Goal: Task Accomplishment & Management: Complete application form

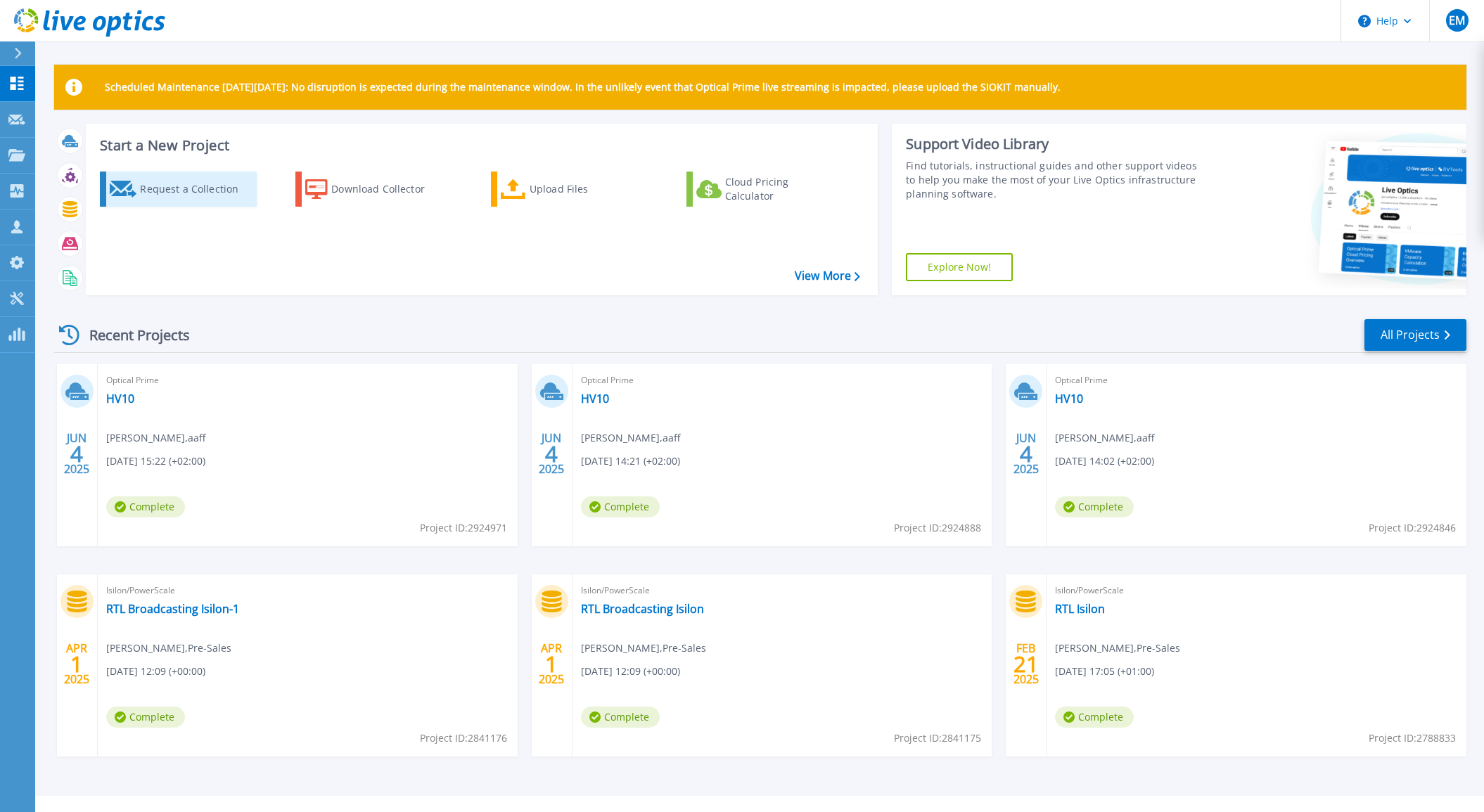
click at [153, 194] on div "Request a Collection" at bounding box center [196, 189] width 112 height 28
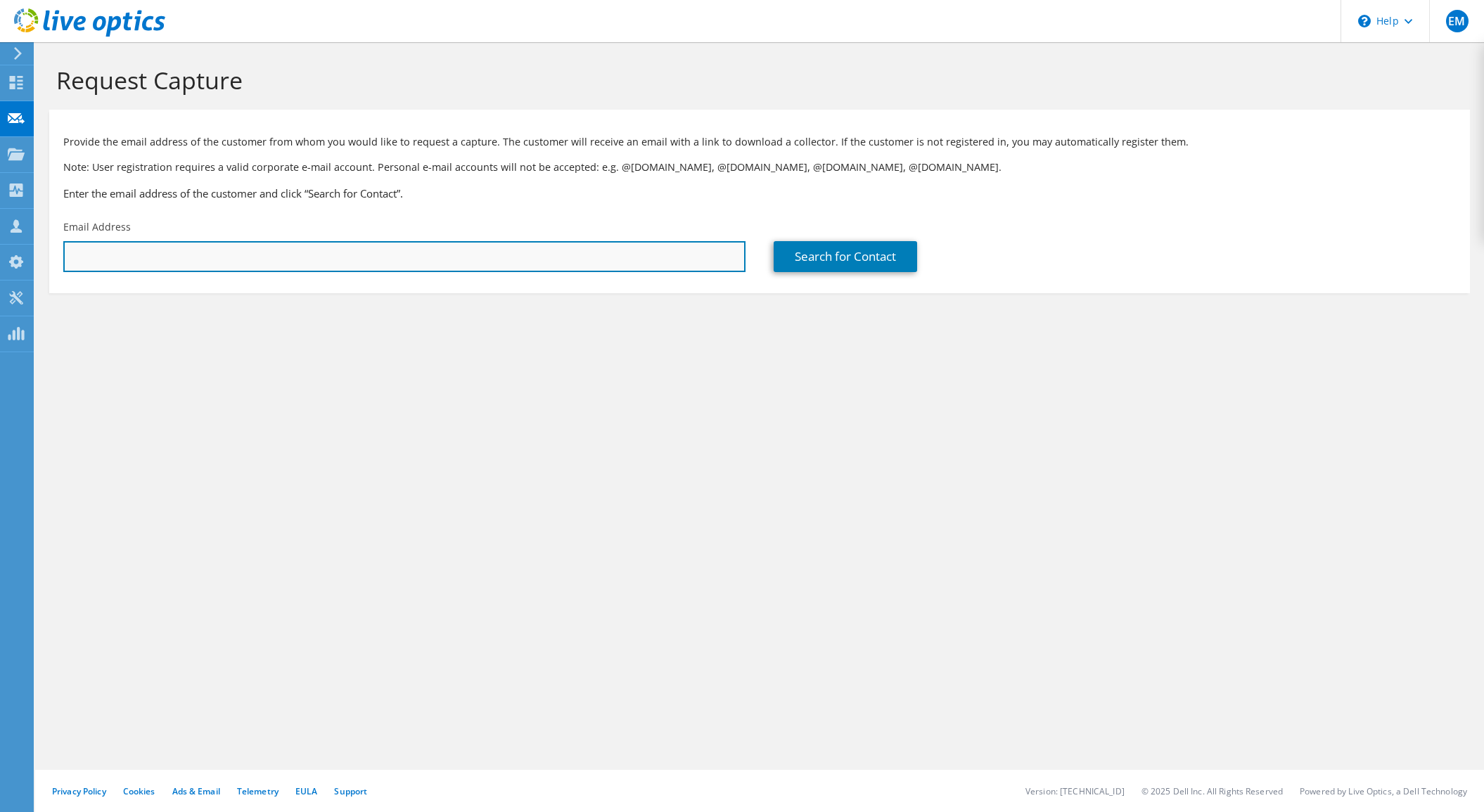
click at [112, 263] on input "text" at bounding box center [404, 257] width 682 height 31
paste input "Opdorp, Eddy van <eddy.vanopdorp@spie.com>"
drag, startPoint x: 165, startPoint y: 258, endPoint x: 66, endPoint y: 269, distance: 99.6
click at [66, 269] on input "Opdorp, Eddy van <eddy.vanopdorp@spie.com>" at bounding box center [404, 257] width 682 height 31
click at [208, 259] on input "eddy.vanopdorp@spie.com>" at bounding box center [404, 257] width 682 height 31
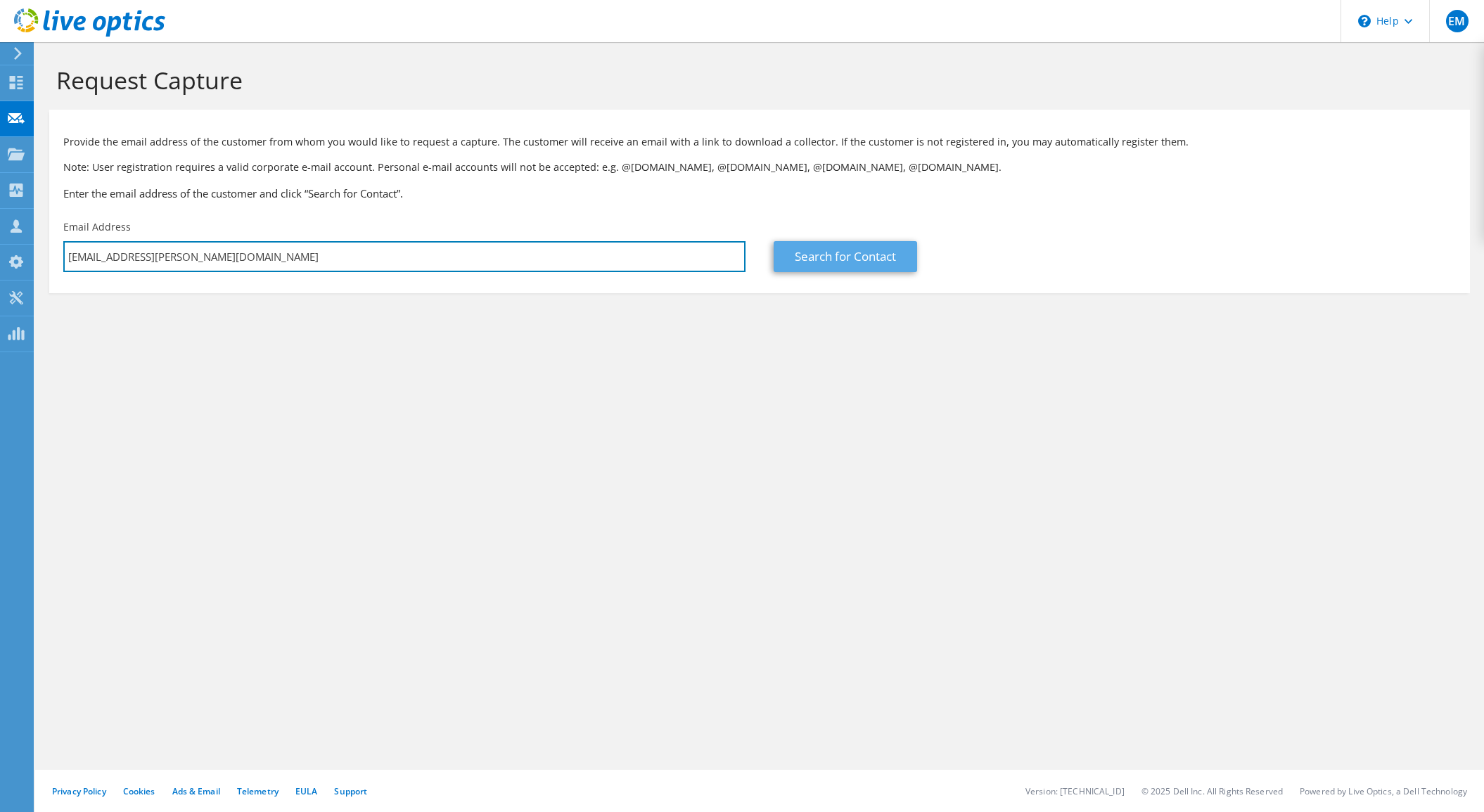
type input "eddy.vanopdorp@spie.com"
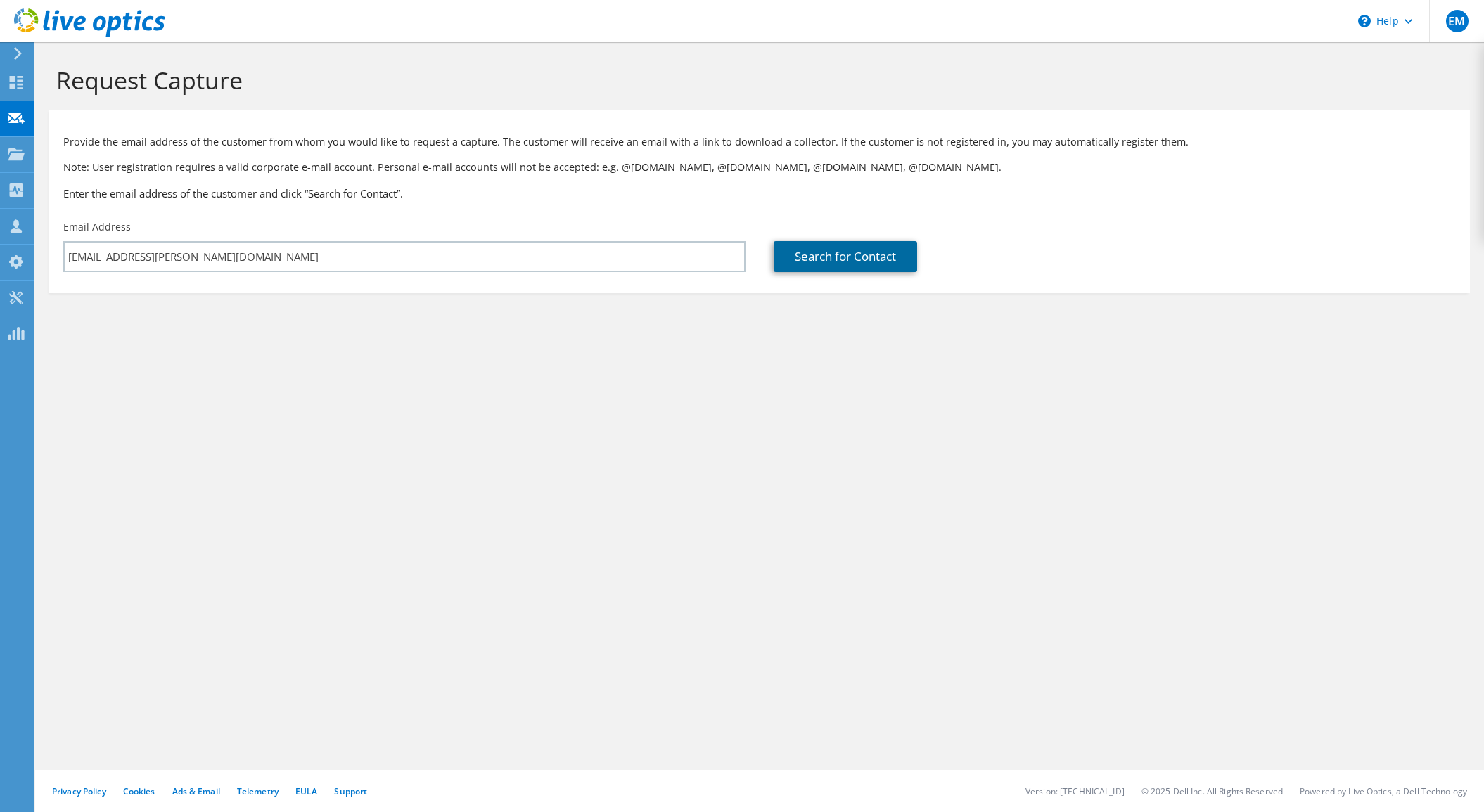
click at [829, 258] on link "Search for Contact" at bounding box center [845, 257] width 144 height 31
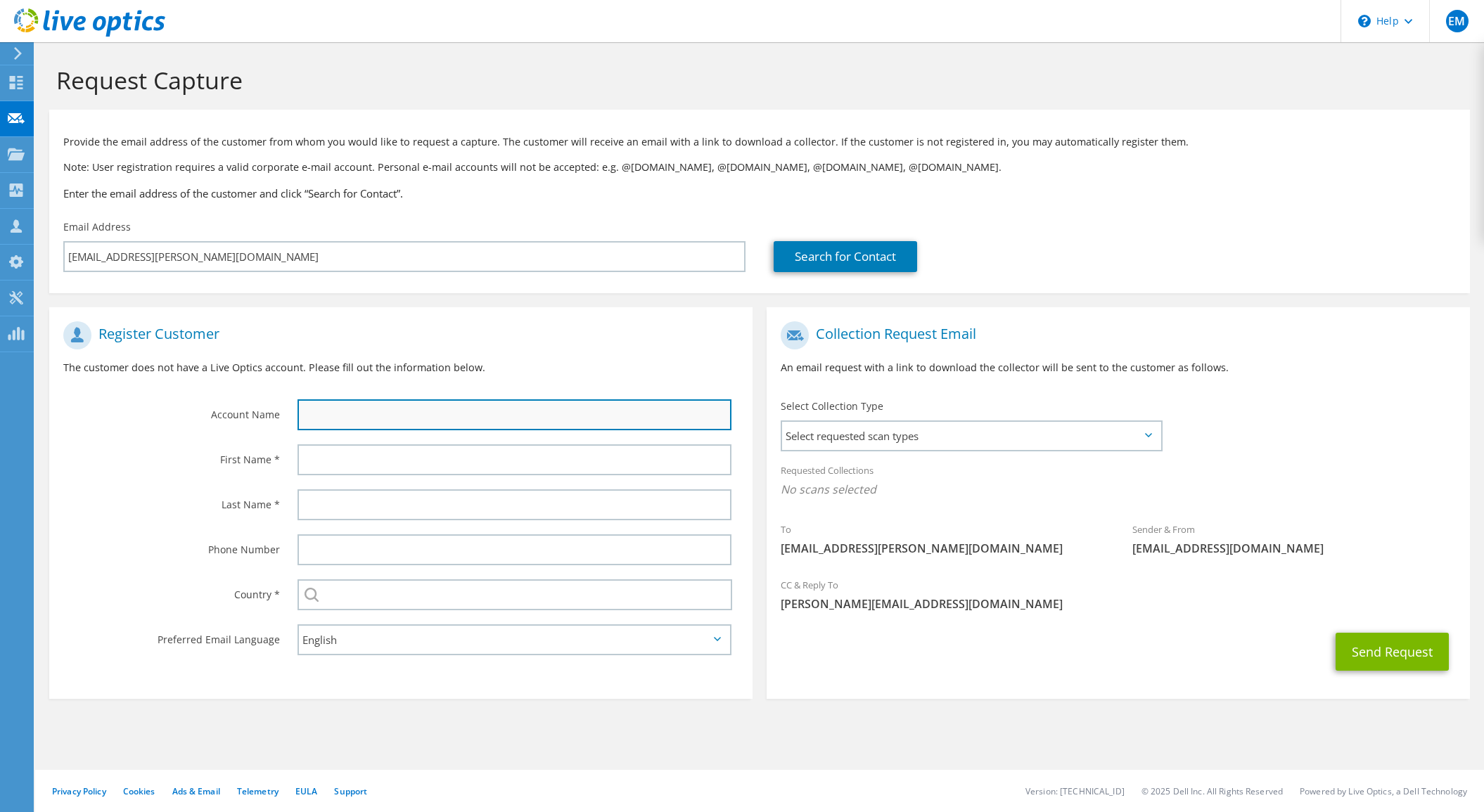
click at [357, 417] on input "text" at bounding box center [515, 415] width 434 height 31
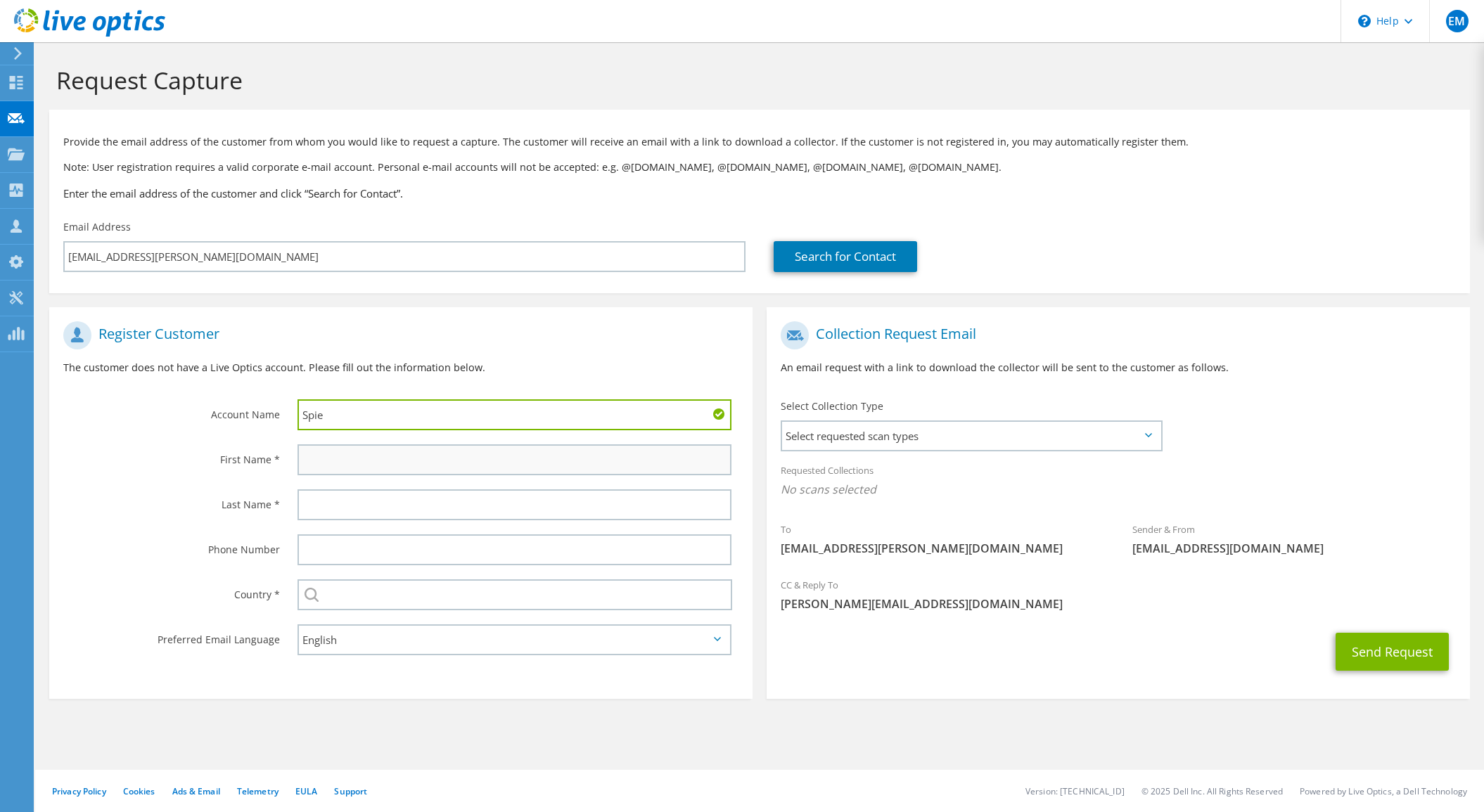
type input "Spie"
click at [323, 461] on input "text" at bounding box center [515, 460] width 434 height 31
type input "Eddy"
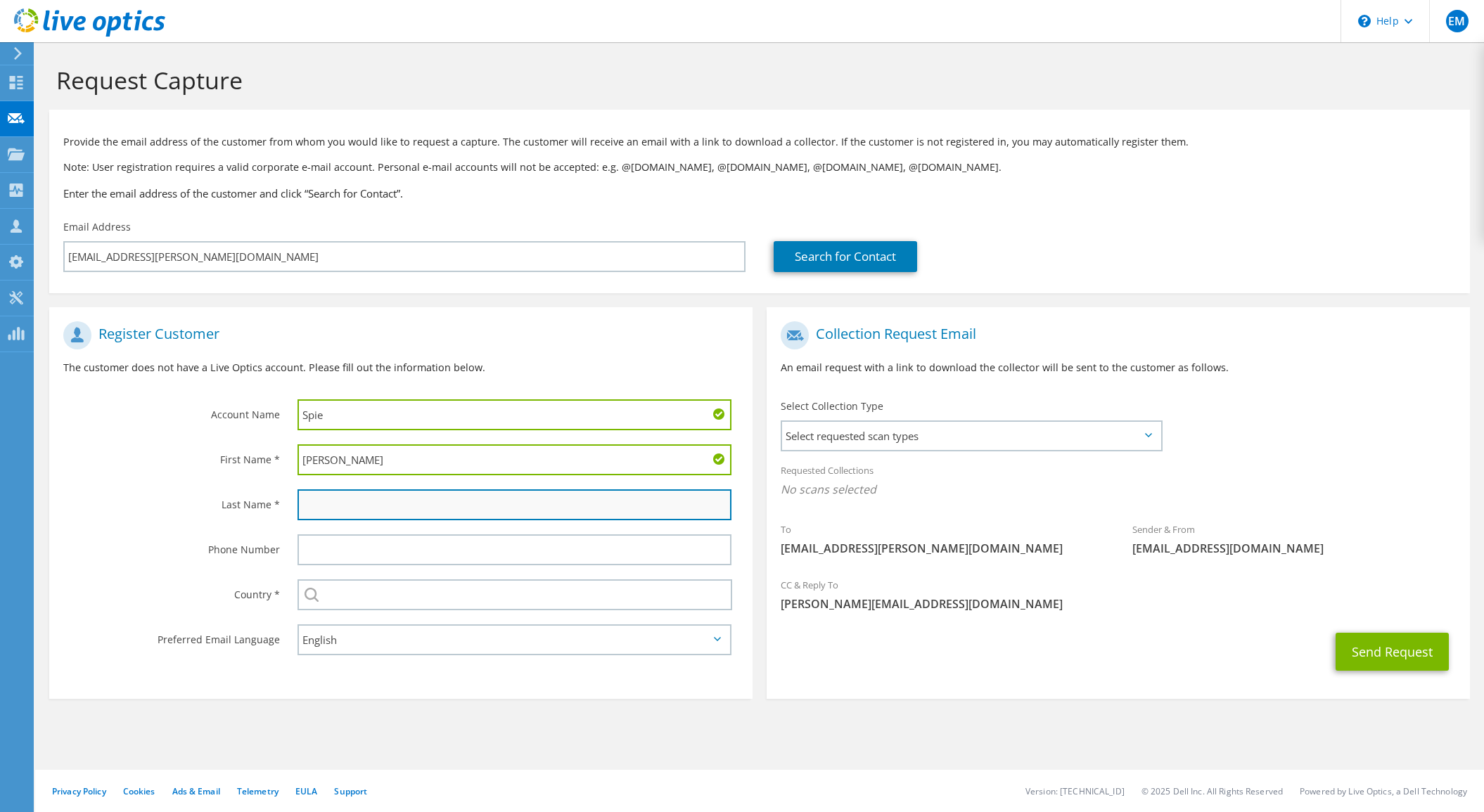
click at [328, 506] on input "text" at bounding box center [515, 505] width 434 height 31
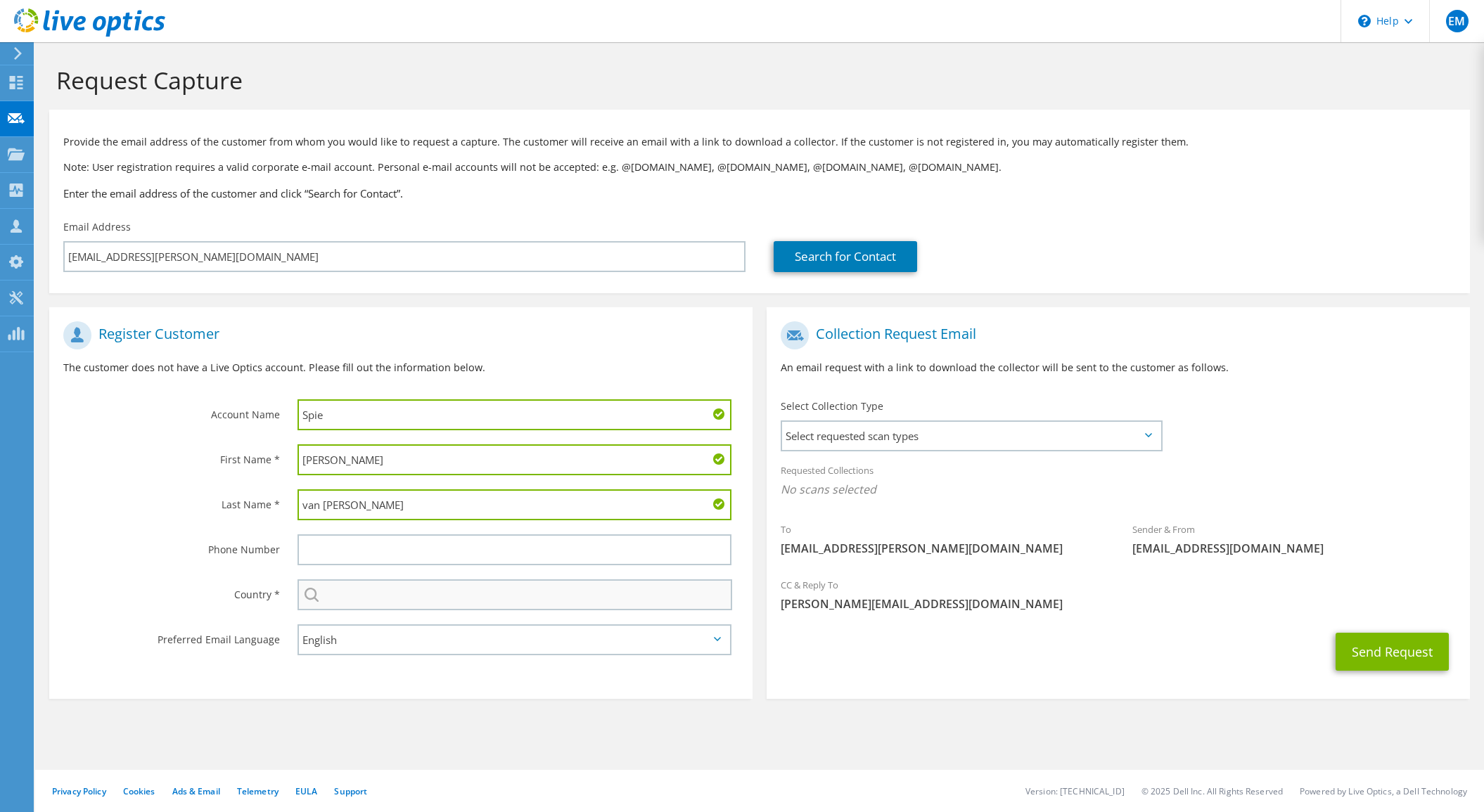
type input "van Osdorp"
click at [352, 599] on input "text" at bounding box center [515, 595] width 434 height 31
type input "[GEOGRAPHIC_DATA]"
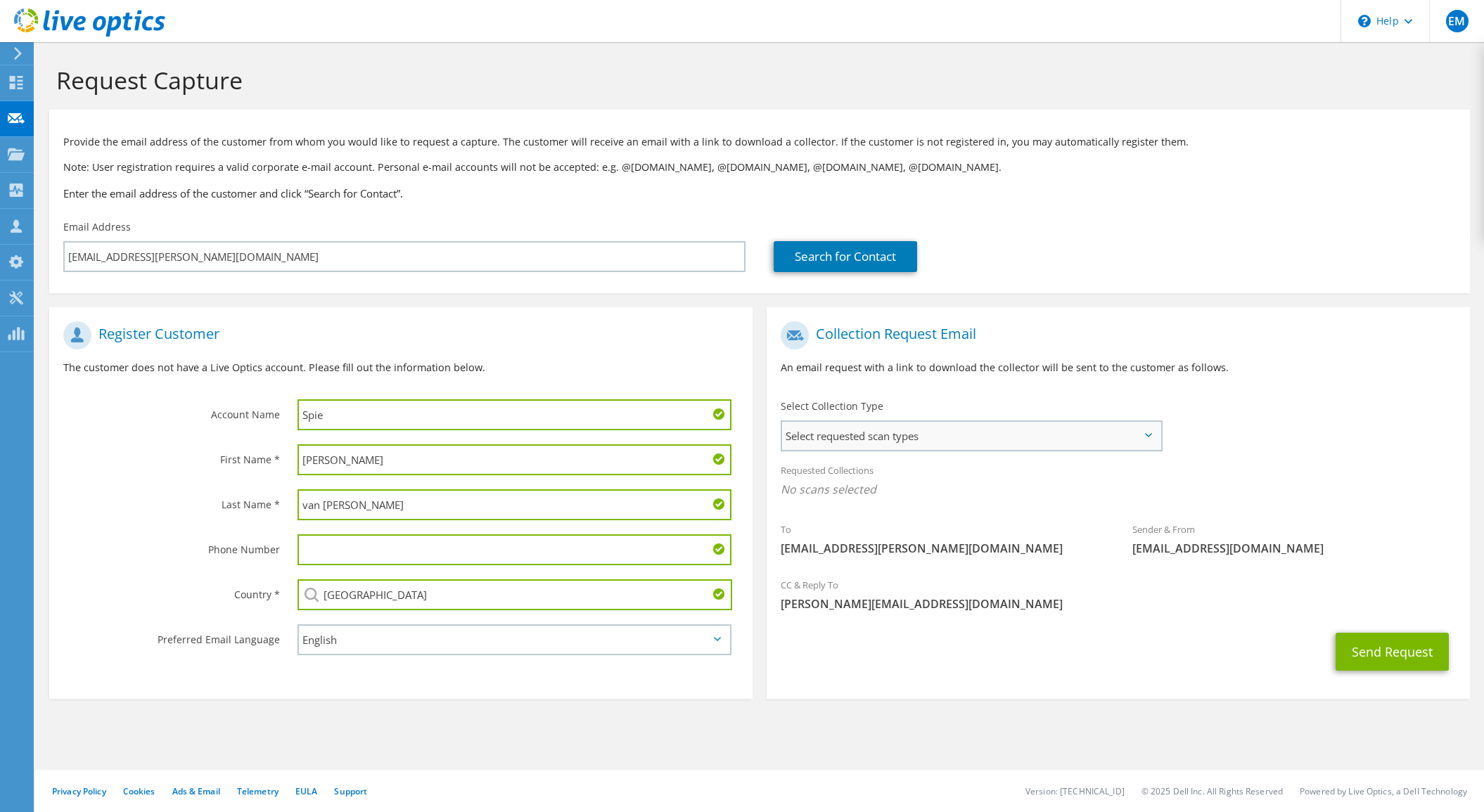
click at [1152, 440] on span "Select requested scan types" at bounding box center [971, 436] width 378 height 28
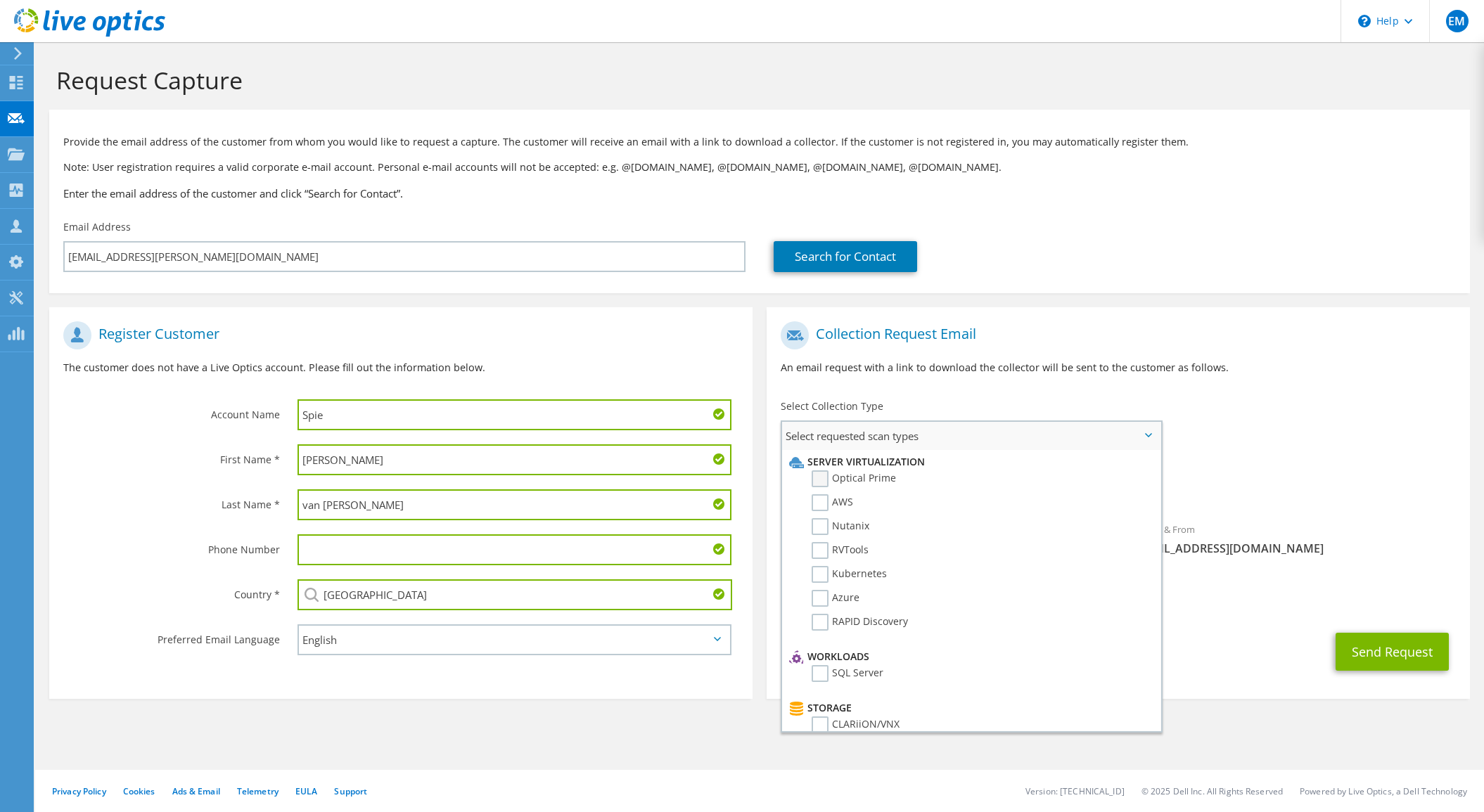
click at [821, 482] on label "Optical Prime" at bounding box center [854, 479] width 84 height 17
click at [0, 0] on input "Optical Prime" at bounding box center [0, 0] width 0 height 0
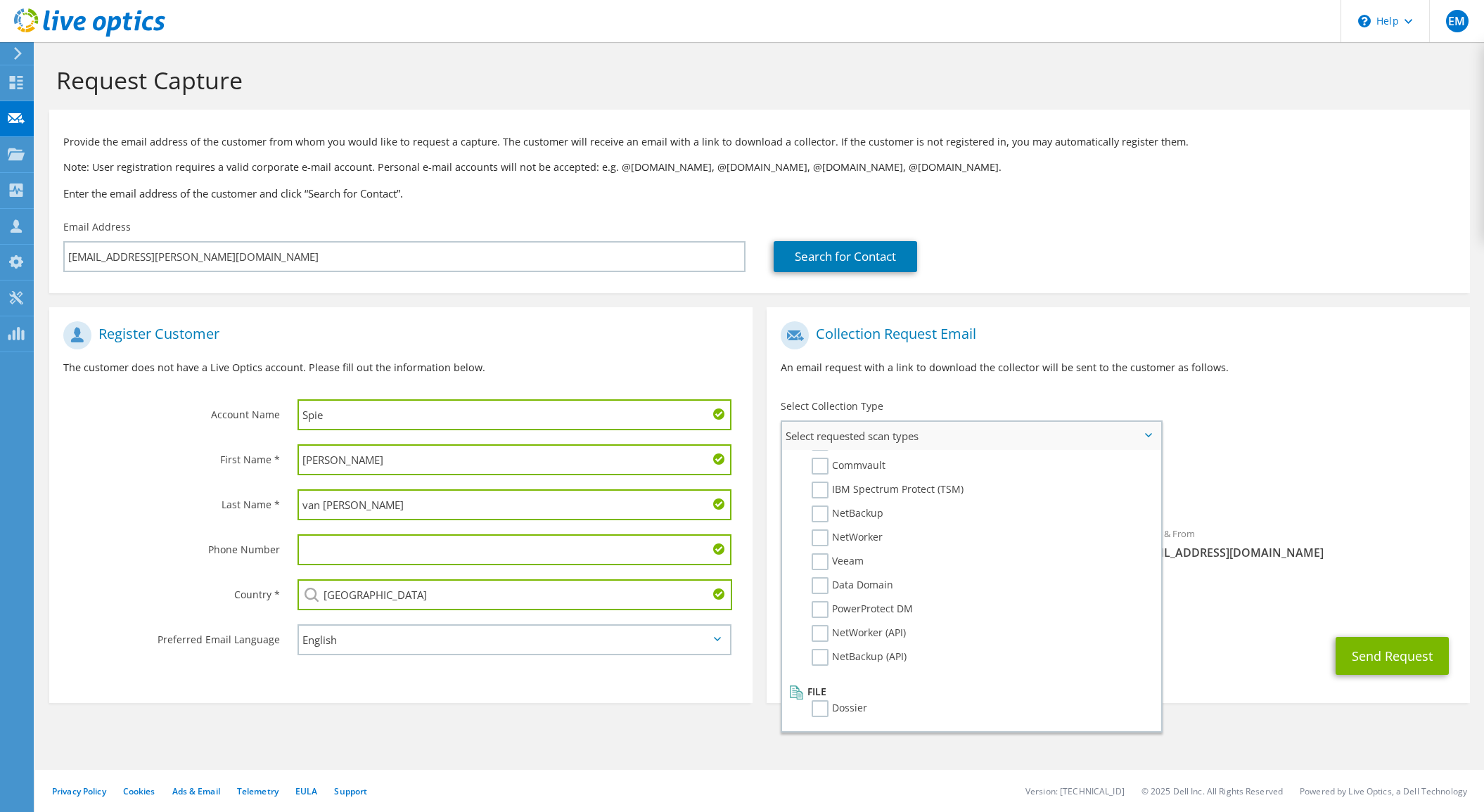
scroll to position [598, 0]
click at [822, 635] on label "Veeam" at bounding box center [837, 632] width 52 height 17
click at [0, 0] on input "Veeam" at bounding box center [0, 0] width 0 height 0
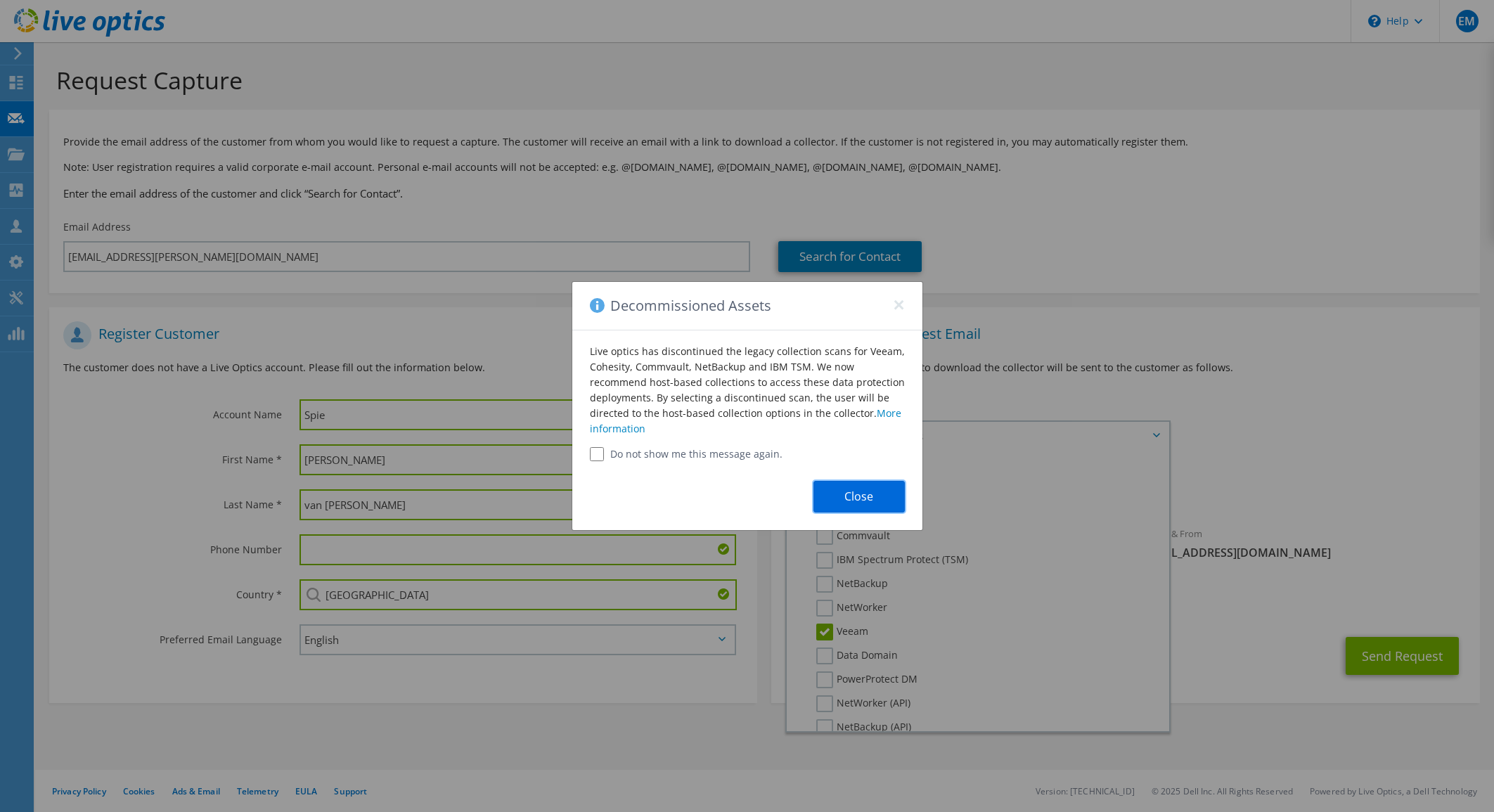
click at [864, 497] on button "Close" at bounding box center [859, 497] width 91 height 32
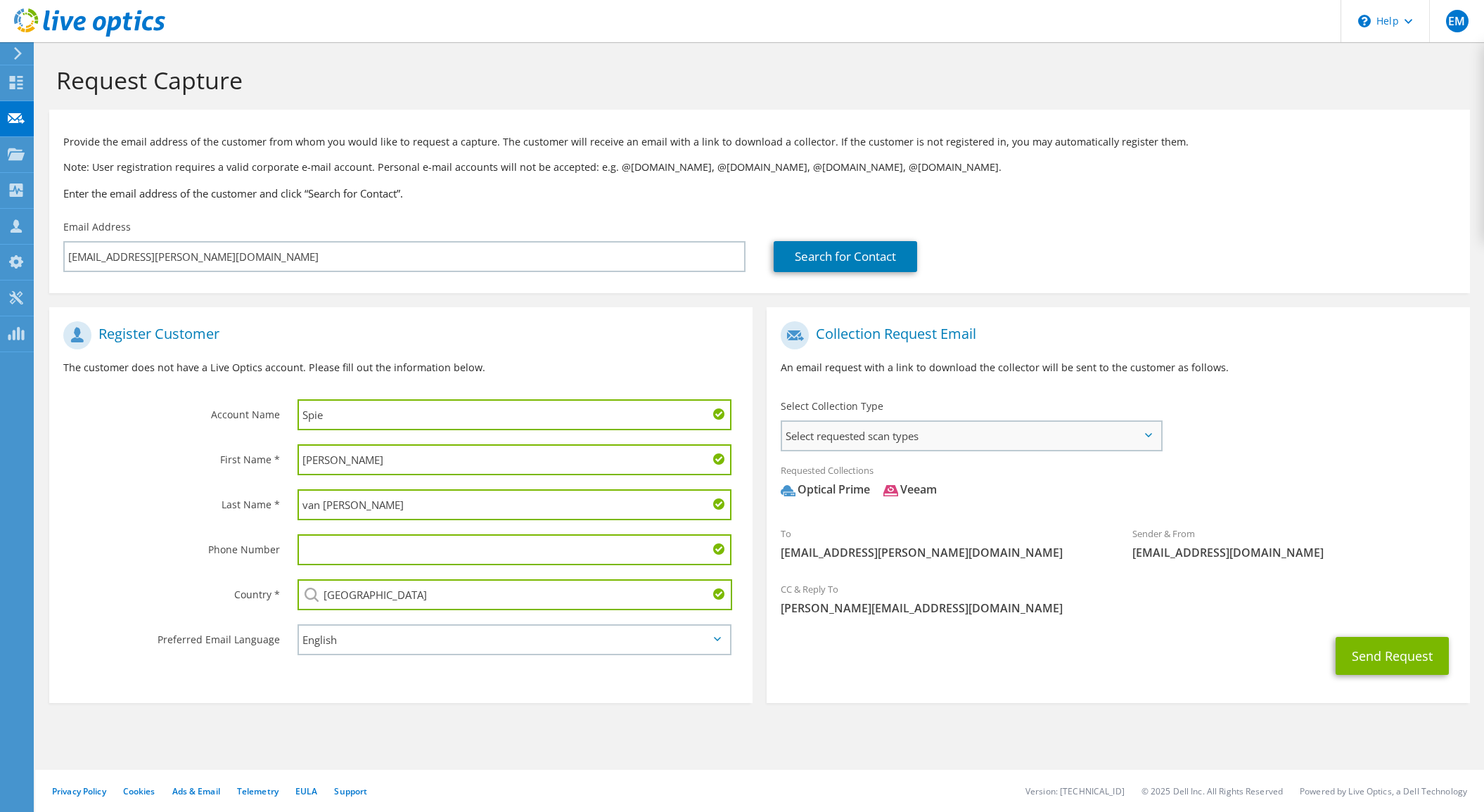
click at [1145, 438] on span "Select requested scan types" at bounding box center [971, 436] width 378 height 28
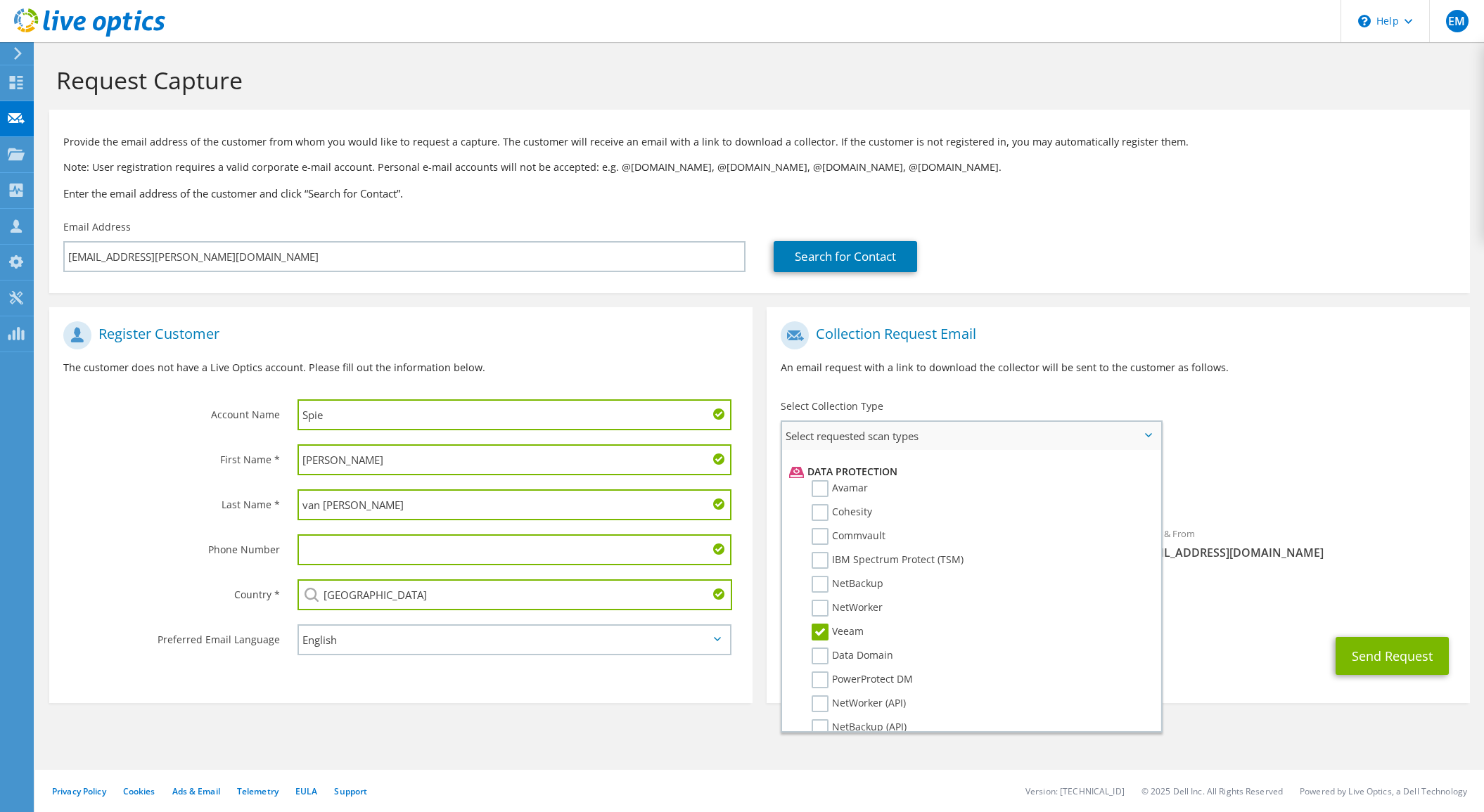
click at [815, 632] on label "Veeam" at bounding box center [837, 632] width 52 height 17
click at [0, 0] on input "Veeam" at bounding box center [0, 0] width 0 height 0
click at [1316, 508] on div "Requested Collections No scans selected Optical Prime" at bounding box center [1118, 483] width 703 height 56
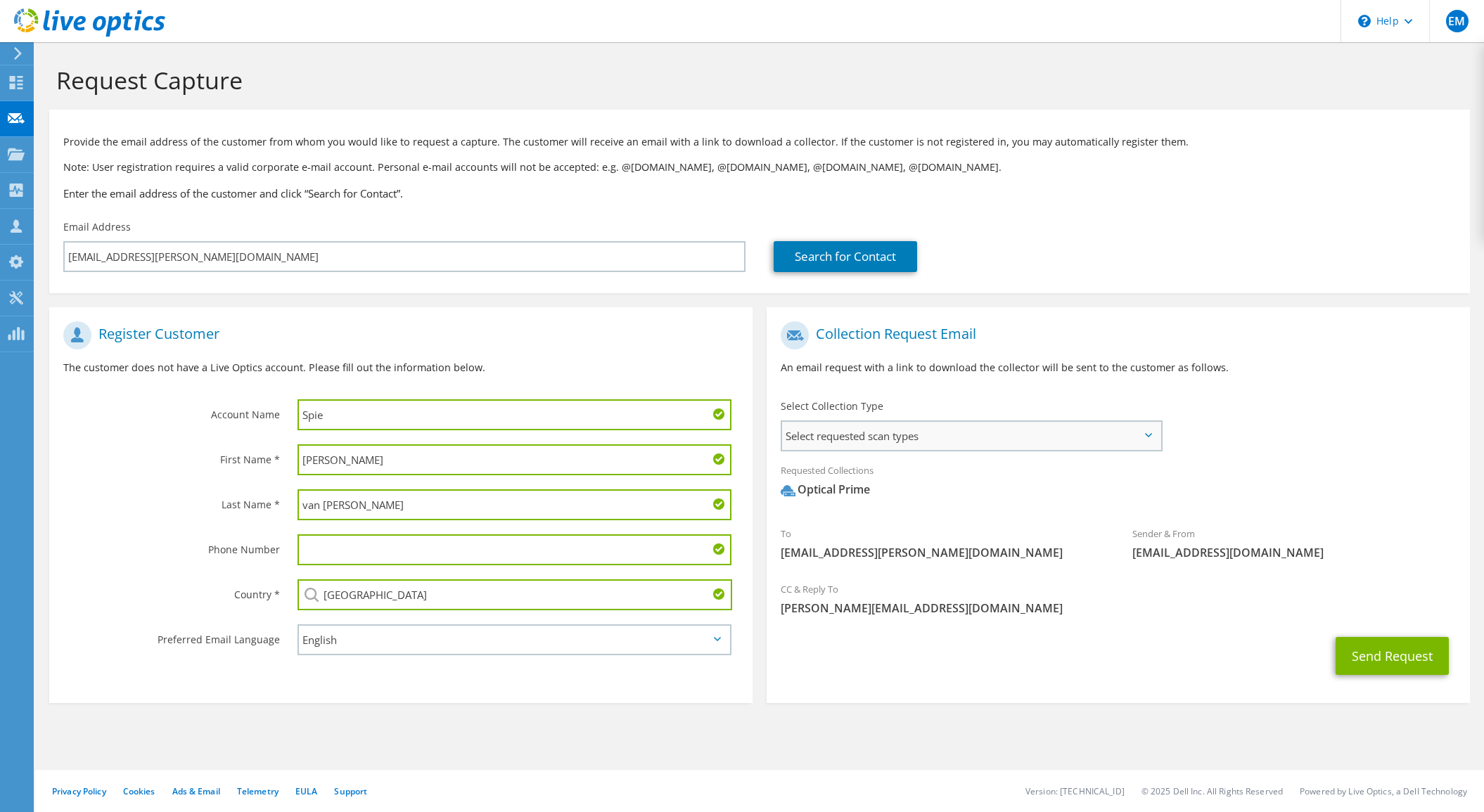
click at [1152, 438] on span "Select requested scan types" at bounding box center [971, 436] width 378 height 28
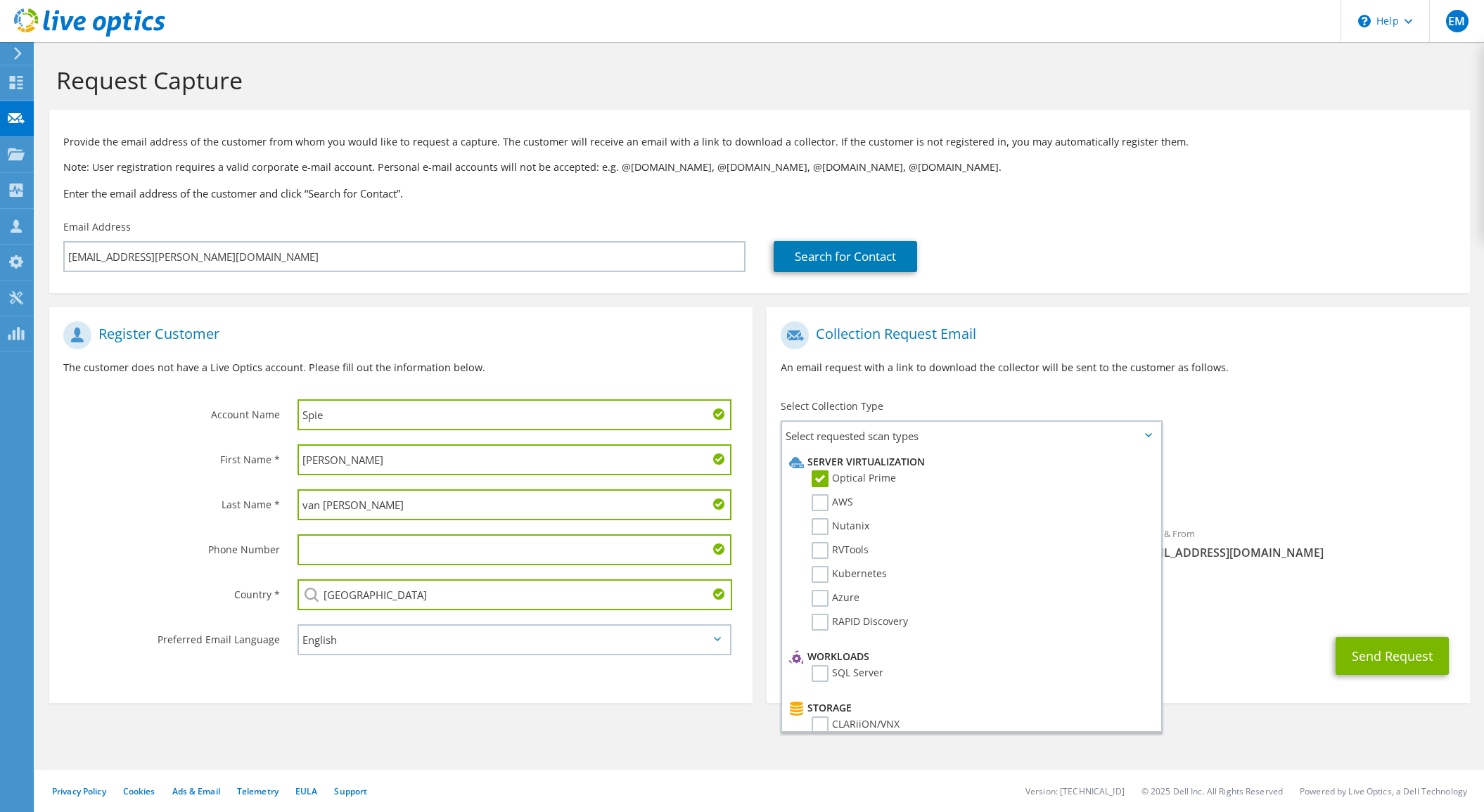
click at [1150, 436] on icon at bounding box center [1148, 435] width 7 height 4
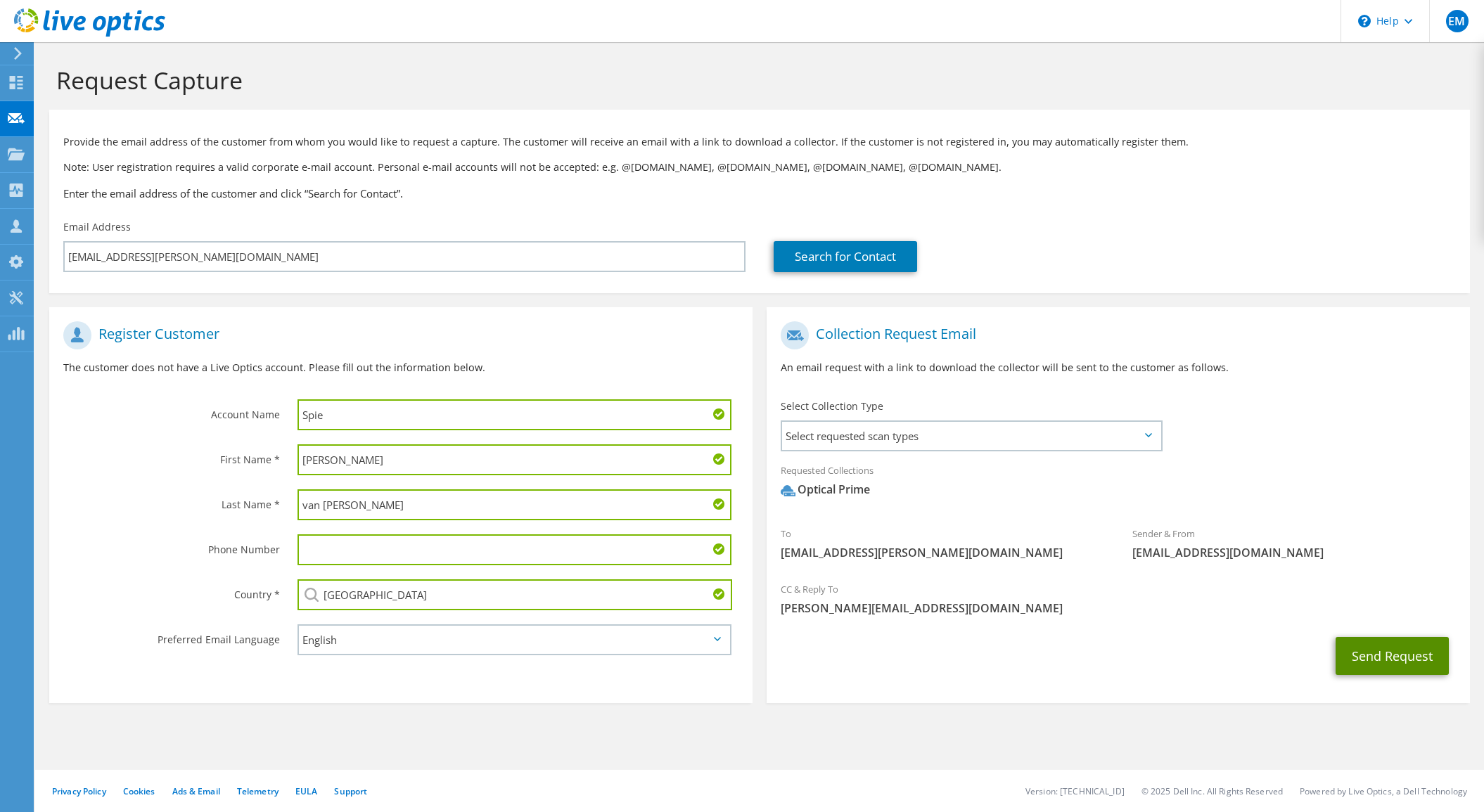
click at [1371, 657] on button "Send Request" at bounding box center [1392, 656] width 113 height 38
